Goal: Task Accomplishment & Management: Manage account settings

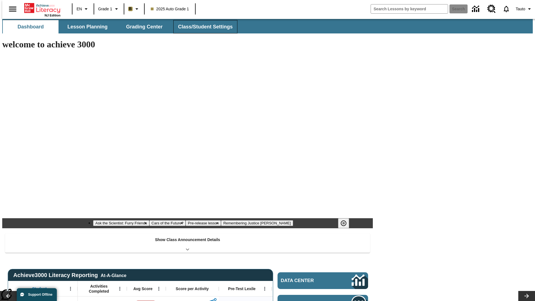
click at [202, 27] on button "Class/Student Settings" at bounding box center [205, 26] width 64 height 13
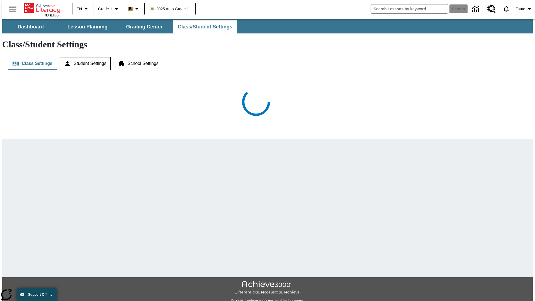
click at [84, 57] on button "Student Settings" at bounding box center [85, 63] width 51 height 13
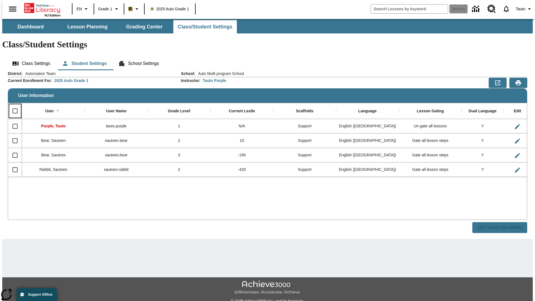
click at [13, 105] on input "Select all rows" at bounding box center [15, 111] width 12 height 12
checkbox input "true"
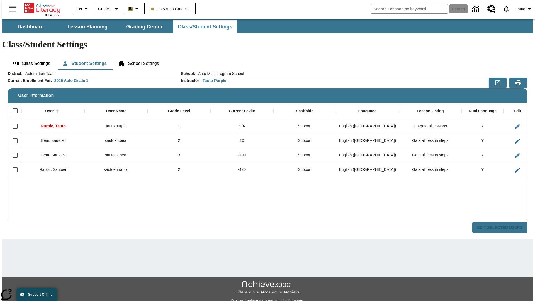
checkbox input "true"
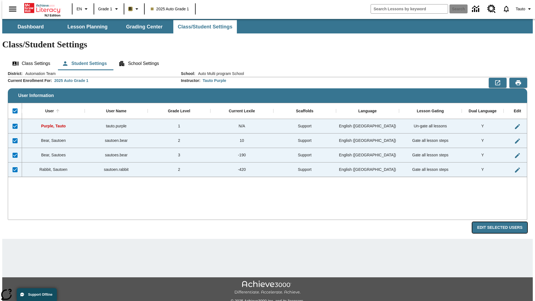
click at [504, 222] on button "Edit Selected Users" at bounding box center [499, 227] width 55 height 11
